Goal: Transaction & Acquisition: Purchase product/service

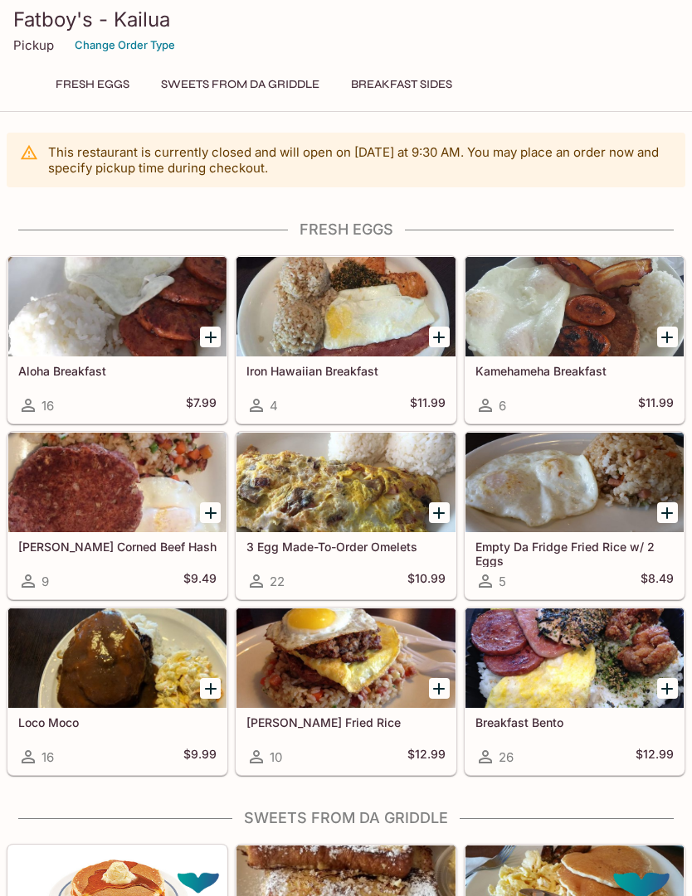
click at [44, 46] on p "Pickup" at bounding box center [33, 45] width 41 height 16
click at [39, 32] on h3 "Fatboy's - Kailua" at bounding box center [345, 20] width 665 height 26
click at [136, 27] on h3 "Fatboy's - Kailua" at bounding box center [345, 20] width 665 height 26
click at [127, 80] on button "FRESH EGGS" at bounding box center [92, 84] width 92 height 23
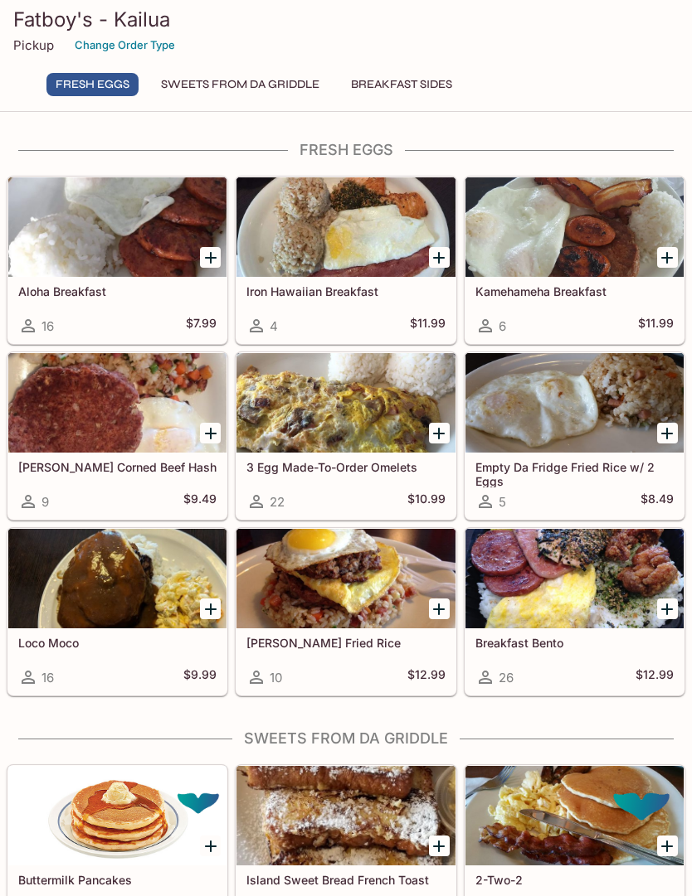
click at [263, 81] on button "SWEETS FROM DA GRIDDLE" at bounding box center [240, 84] width 177 height 23
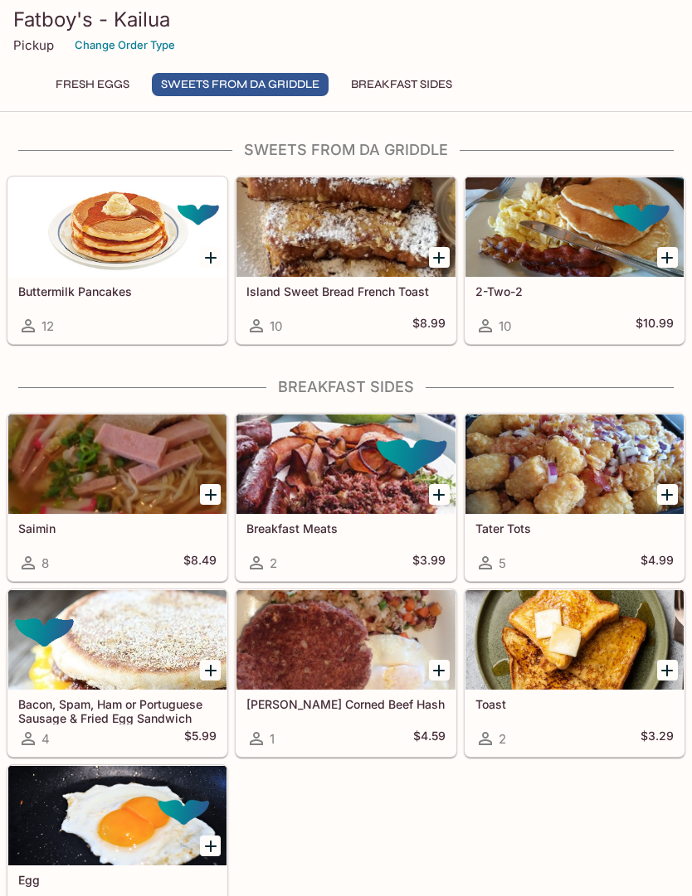
click at [432, 87] on button "BREAKFAST SIDES" at bounding box center [401, 84] width 119 height 23
